Goal: Task Accomplishment & Management: Use online tool/utility

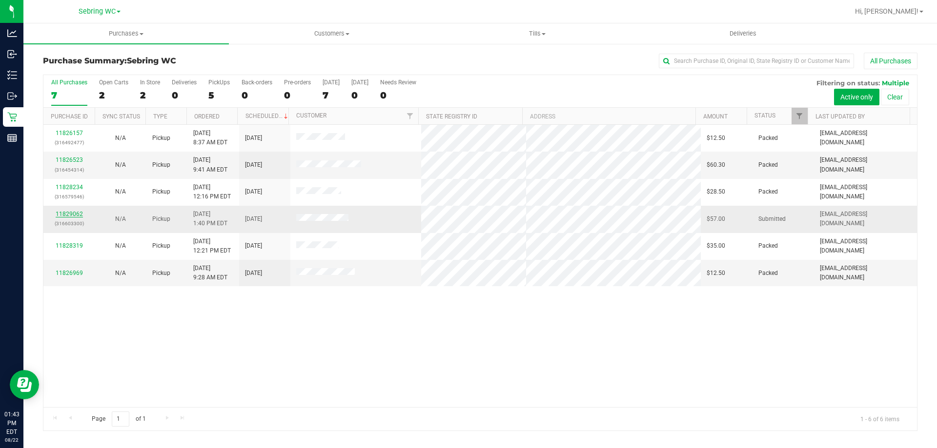
click at [72, 217] on link "11829062" at bounding box center [69, 214] width 27 height 7
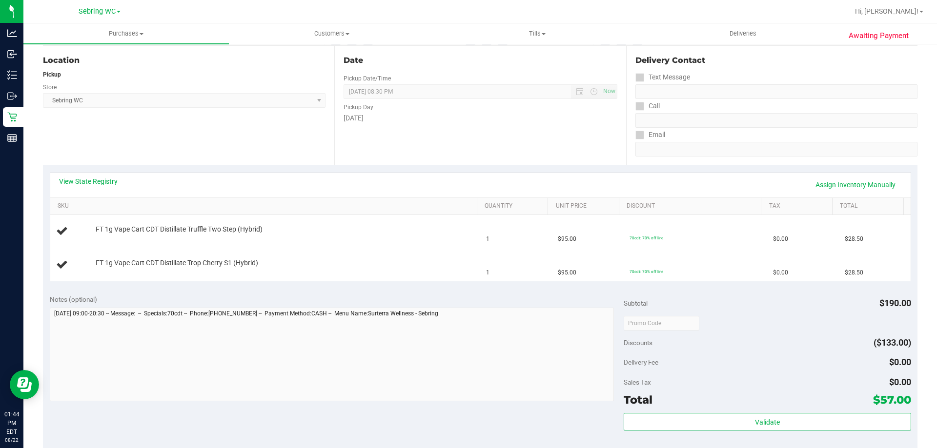
scroll to position [195, 0]
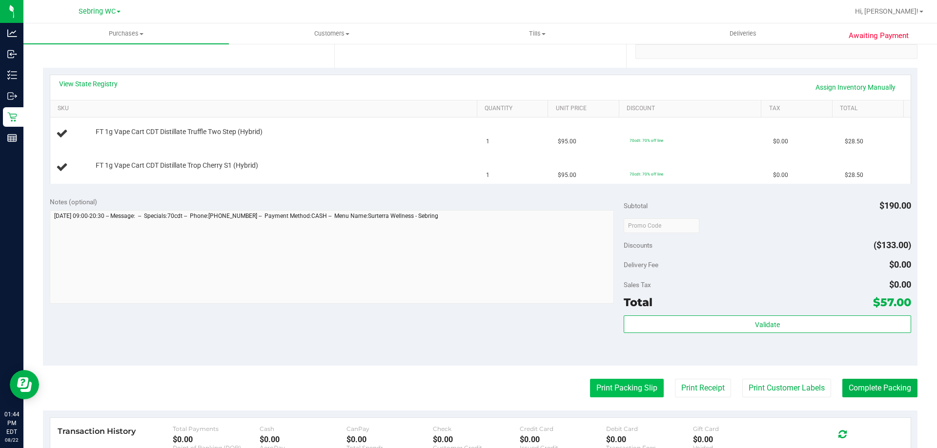
click at [616, 386] on button "Print Packing Slip" at bounding box center [627, 388] width 74 height 19
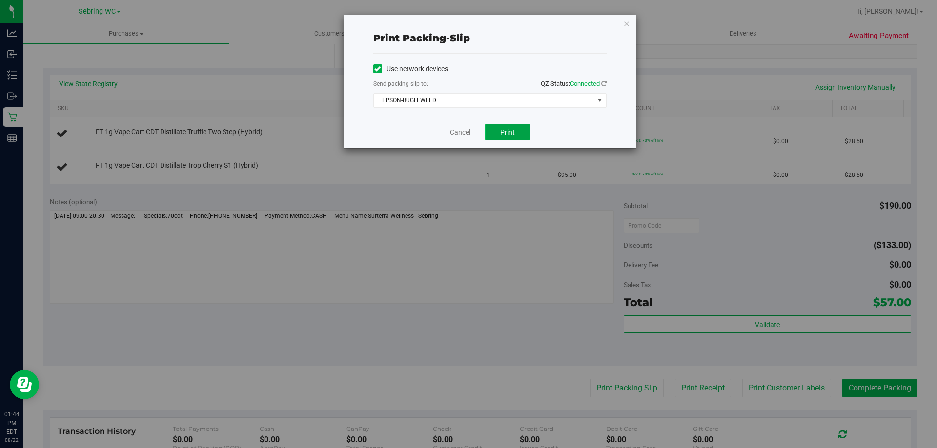
click at [515, 131] on button "Print" at bounding box center [507, 132] width 45 height 17
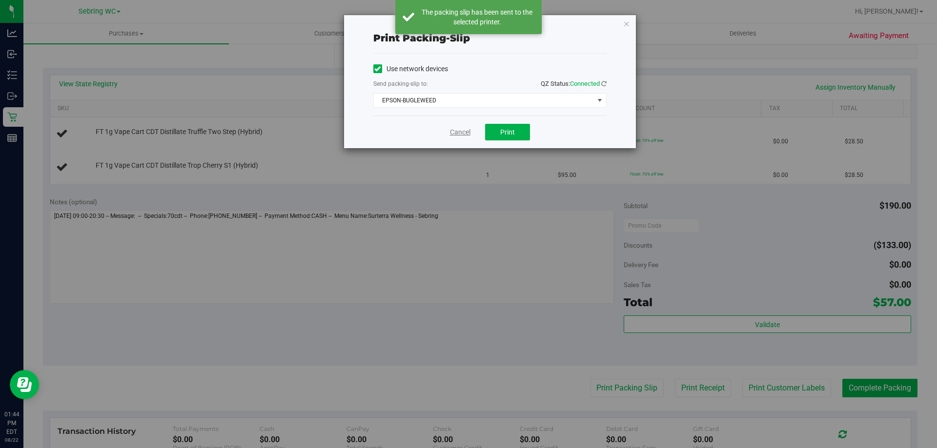
click at [460, 132] on link "Cancel" at bounding box center [460, 132] width 20 height 10
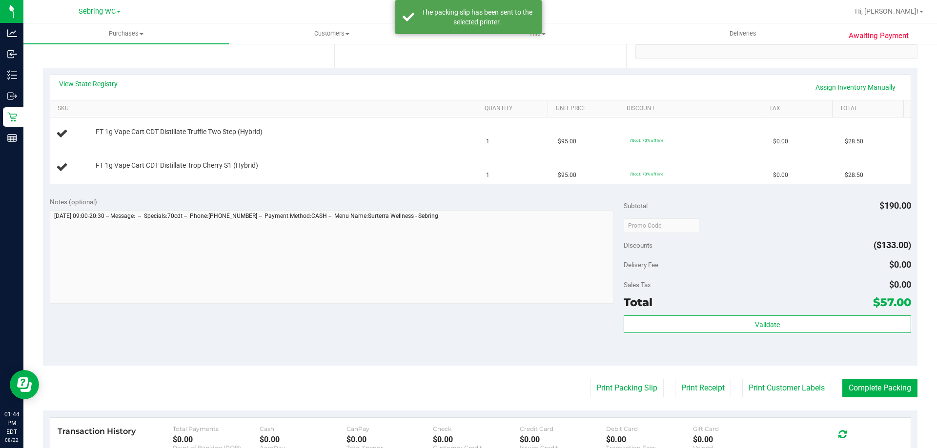
click at [440, 202] on div "Notes (optional)" at bounding box center [337, 202] width 574 height 10
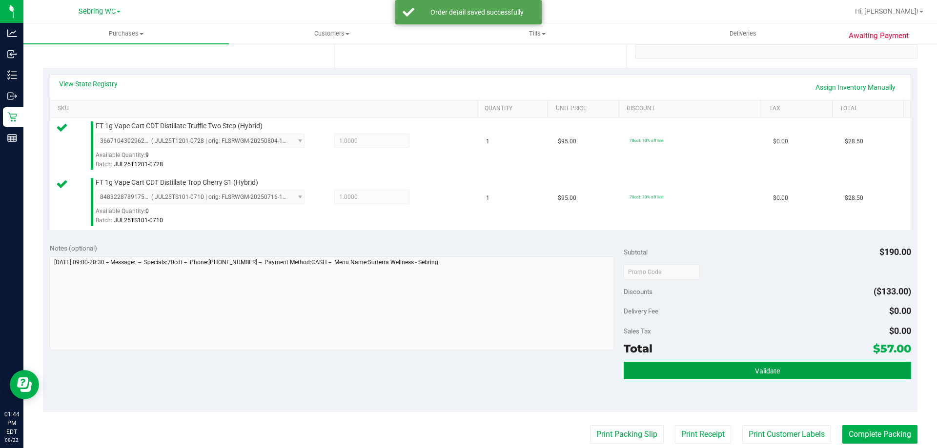
click at [667, 376] on button "Validate" at bounding box center [766, 371] width 287 height 18
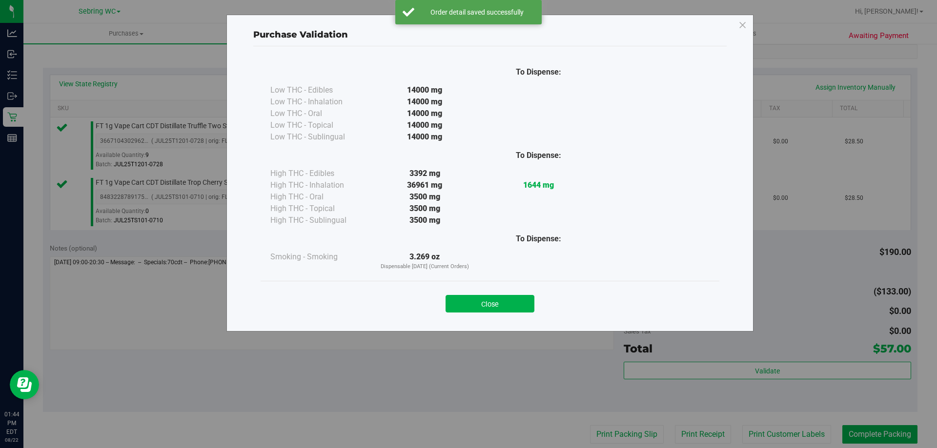
click at [476, 303] on button "Close" at bounding box center [489, 304] width 89 height 18
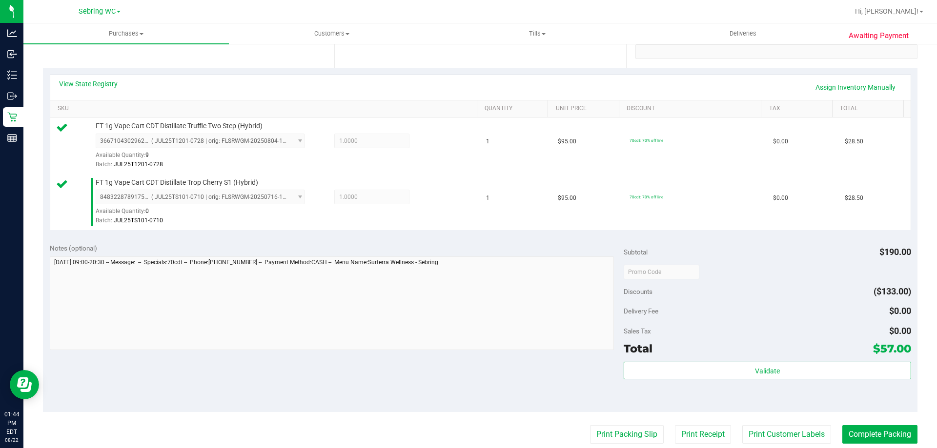
click at [582, 396] on div "Notes (optional) Subtotal $190.00 Discounts ($133.00) Delivery Fee $0.00 Sales …" at bounding box center [480, 325] width 874 height 176
click at [892, 434] on button "Complete Packing" at bounding box center [879, 434] width 75 height 19
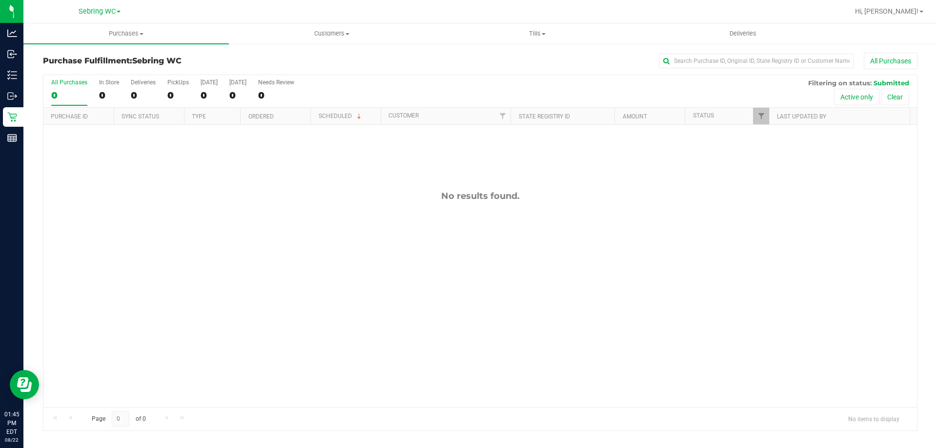
click at [573, 302] on div "No results found." at bounding box center [479, 299] width 873 height 348
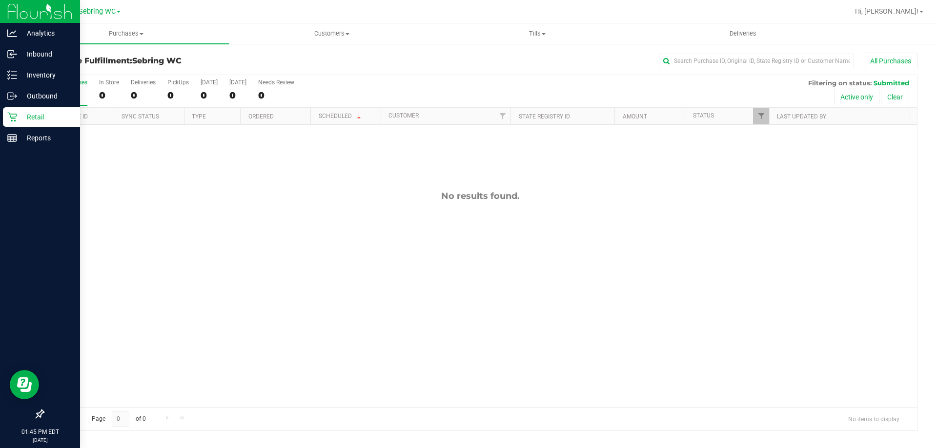
click at [41, 122] on p "Retail" at bounding box center [46, 117] width 59 height 12
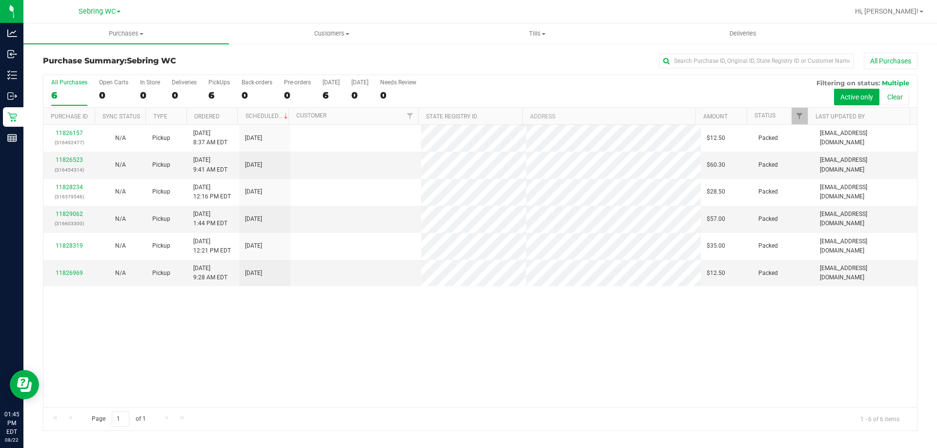
click at [447, 339] on div "11826157 (316492477) N/A Pickup [DATE] 8:37 AM EDT 8/22/2025 $12.50 Packed [EMA…" at bounding box center [479, 266] width 873 height 282
click at [585, 340] on div "11826157 (316492477) N/A Pickup [DATE] 8:37 AM EDT 8/22/2025 $12.50 Packed [EMA…" at bounding box center [479, 266] width 873 height 282
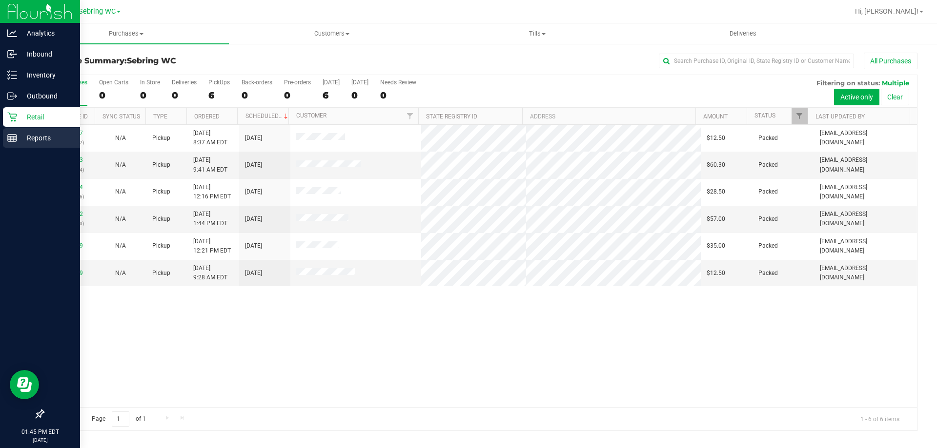
click at [56, 135] on p "Reports" at bounding box center [46, 138] width 59 height 12
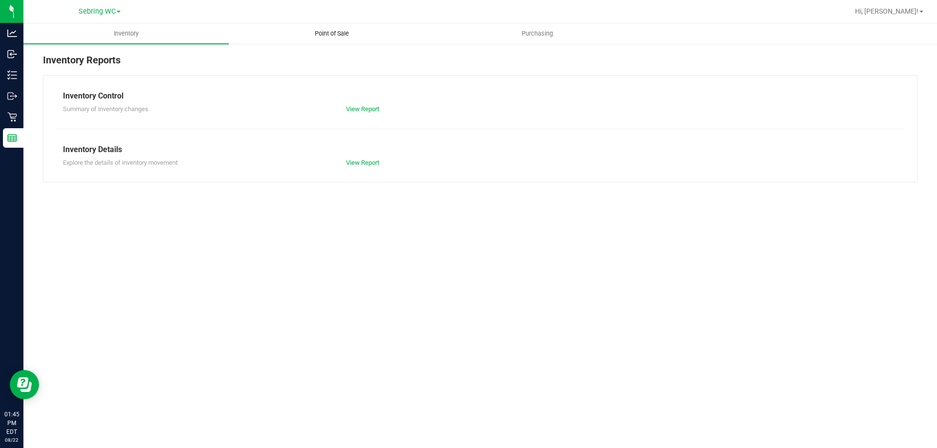
click at [335, 33] on span "Point of Sale" at bounding box center [331, 33] width 60 height 9
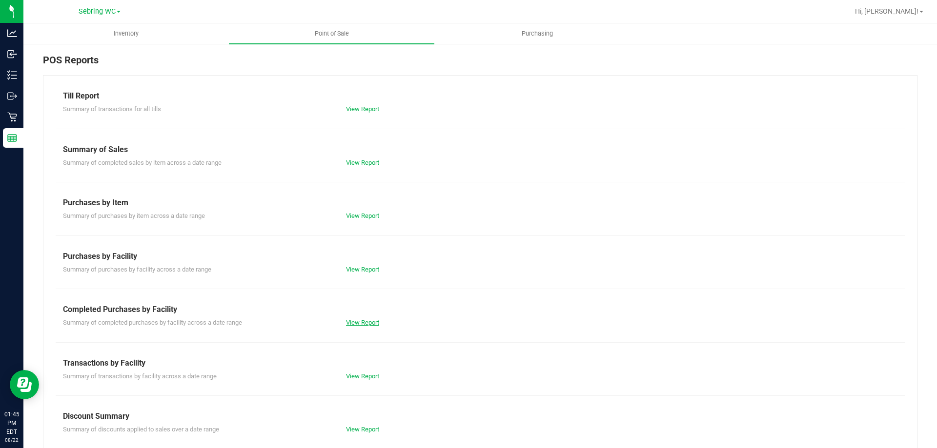
click at [346, 321] on link "View Report" at bounding box center [362, 322] width 33 height 7
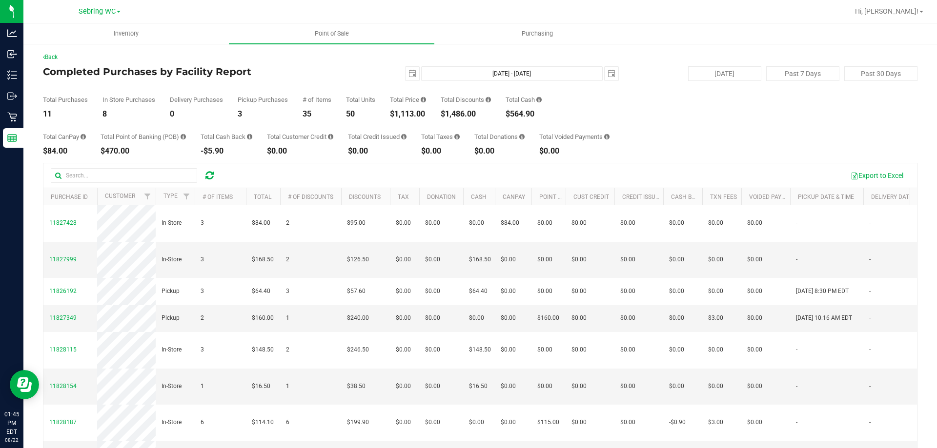
click at [285, 118] on div "3" at bounding box center [263, 114] width 50 height 8
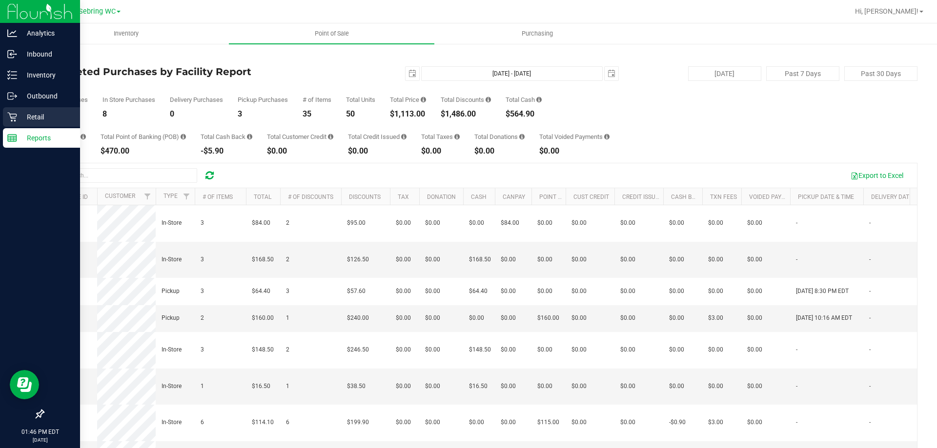
click at [34, 116] on p "Retail" at bounding box center [46, 117] width 59 height 12
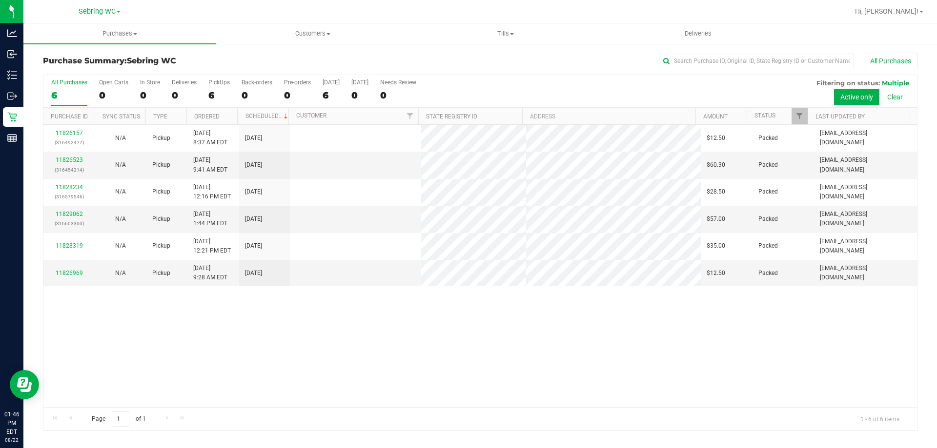
click at [431, 355] on div "11826157 (316492477) N/A Pickup [DATE] 8:37 AM EDT 8/22/2025 $12.50 Packed [EMA…" at bounding box center [479, 266] width 873 height 282
click at [157, 327] on div "11826157 (316492477) N/A Pickup [DATE] 8:37 AM EDT 8/22/2025 $12.50 Packed [EMA…" at bounding box center [479, 266] width 873 height 282
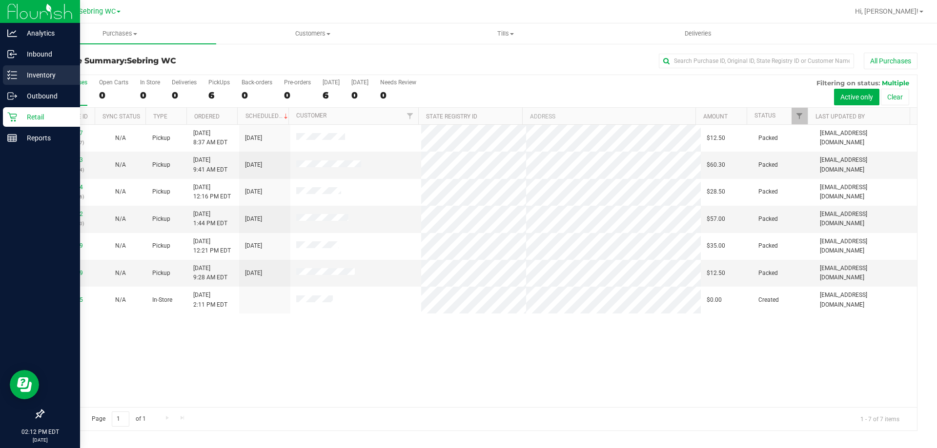
click at [33, 75] on p "Inventory" at bounding box center [46, 75] width 59 height 12
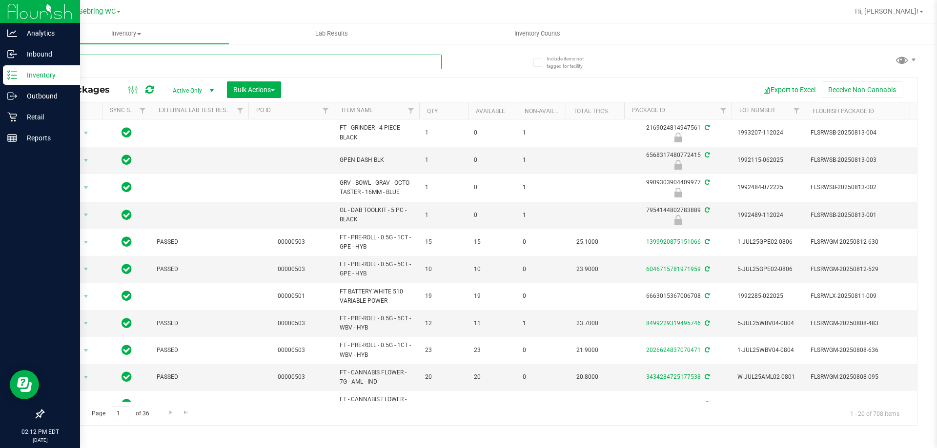
click at [131, 60] on input "text" at bounding box center [242, 62] width 399 height 15
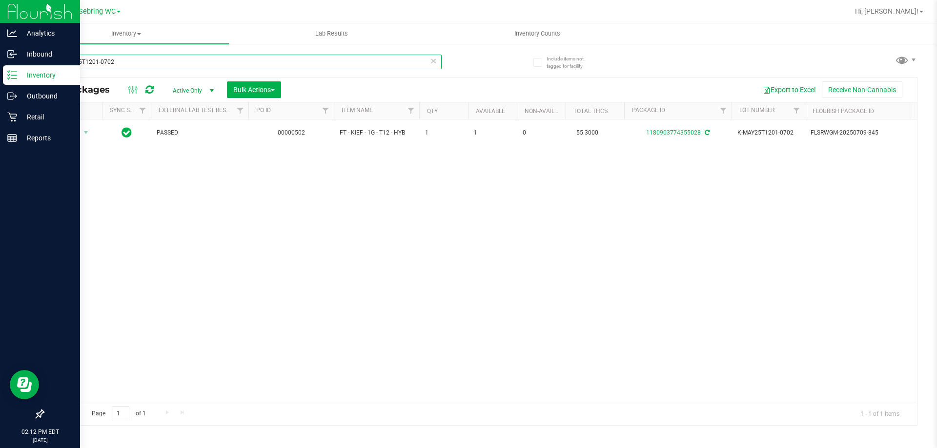
type input "K-MAY25T1201-0702"
click at [321, 182] on div "Action Action Adjust qty Create package Edit attributes Global inventory Locate…" at bounding box center [479, 261] width 873 height 282
